Goal: Task Accomplishment & Management: Manage account settings

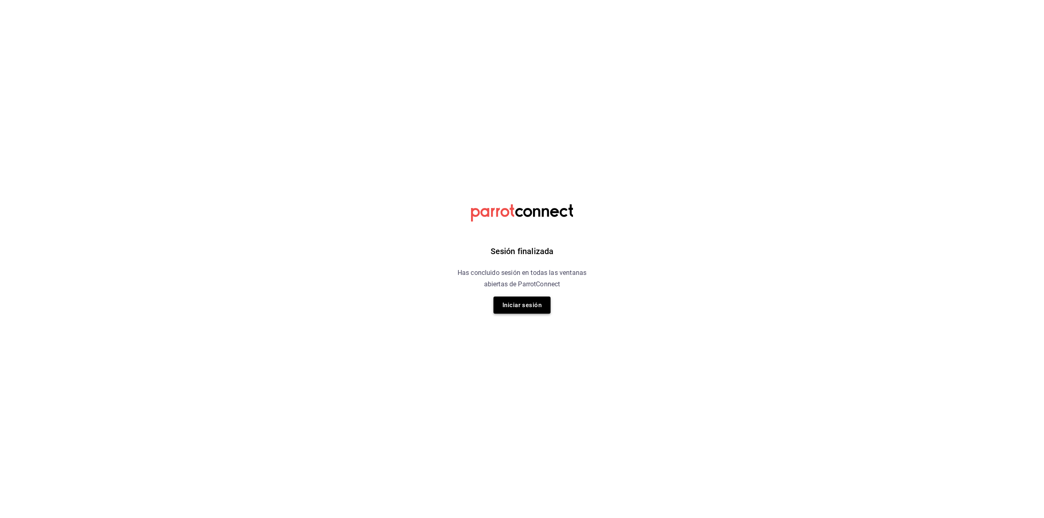
click at [526, 310] on button "Iniciar sesión" at bounding box center [522, 305] width 57 height 17
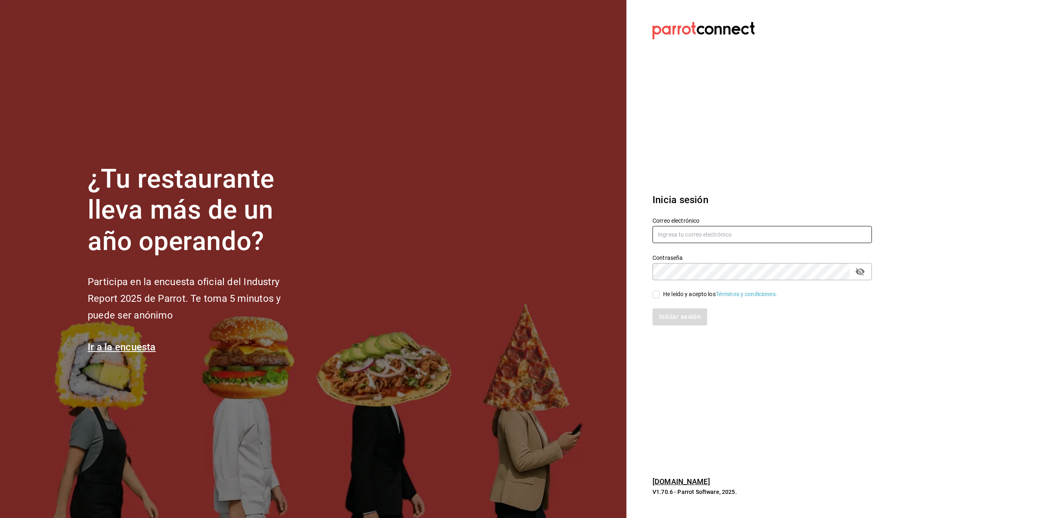
click at [661, 235] on input "text" at bounding box center [762, 234] width 219 height 17
click at [671, 234] on input "uro¿ibe.natalia2004@gmail.com" at bounding box center [762, 234] width 219 height 17
type input "uribe.natalia2004@gmail.com"
click at [689, 289] on div "He leído y acepto los Términos y condiciones." at bounding box center [757, 289] width 229 height 19
click at [680, 298] on div "He leído y acepto los Términos y condiciones." at bounding box center [720, 294] width 114 height 9
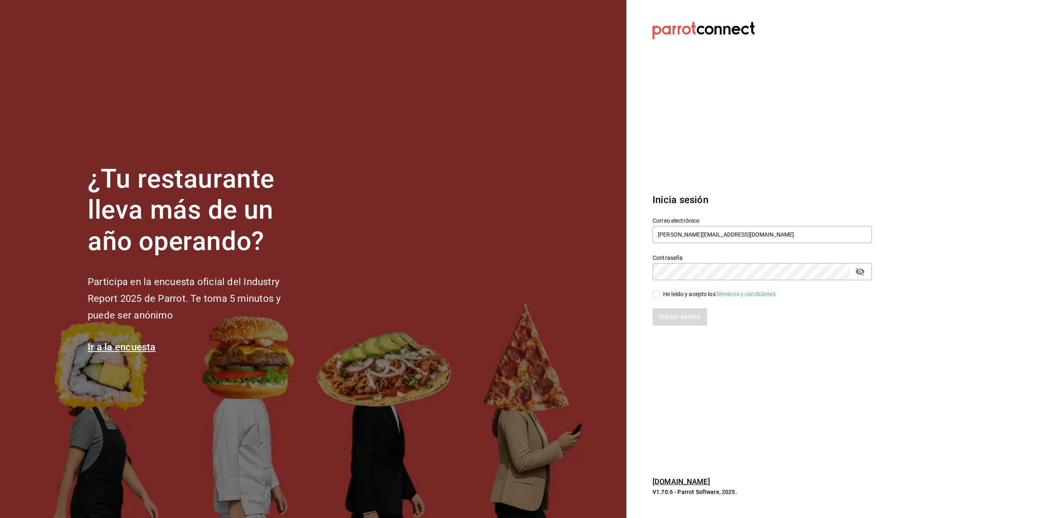
click at [660, 298] on input "He leído y acepto los Términos y condiciones." at bounding box center [656, 294] width 7 height 7
checkbox input "true"
click at [673, 313] on button "Iniciar sesión" at bounding box center [680, 316] width 55 height 17
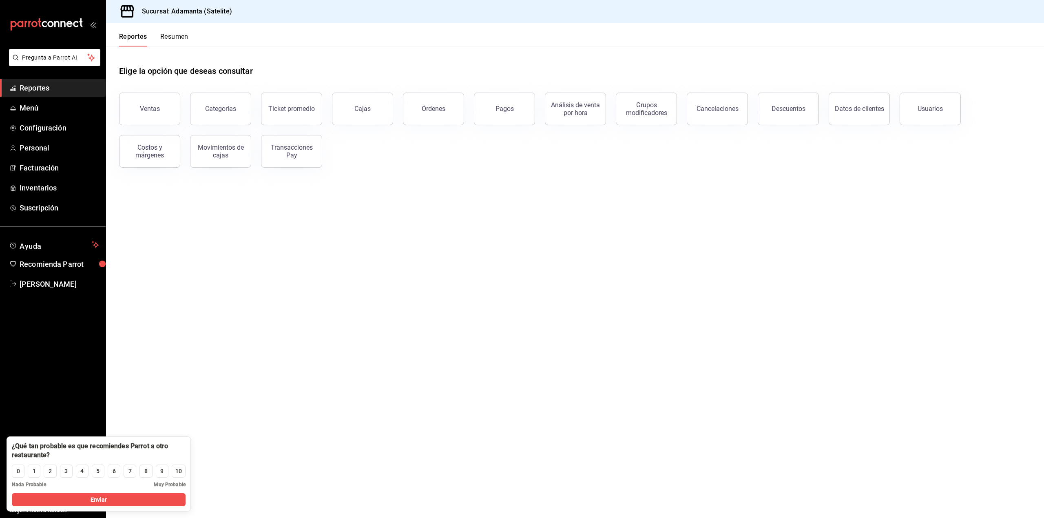
click at [183, 42] on button "Resumen" at bounding box center [174, 40] width 28 height 14
